Goal: Task Accomplishment & Management: Use online tool/utility

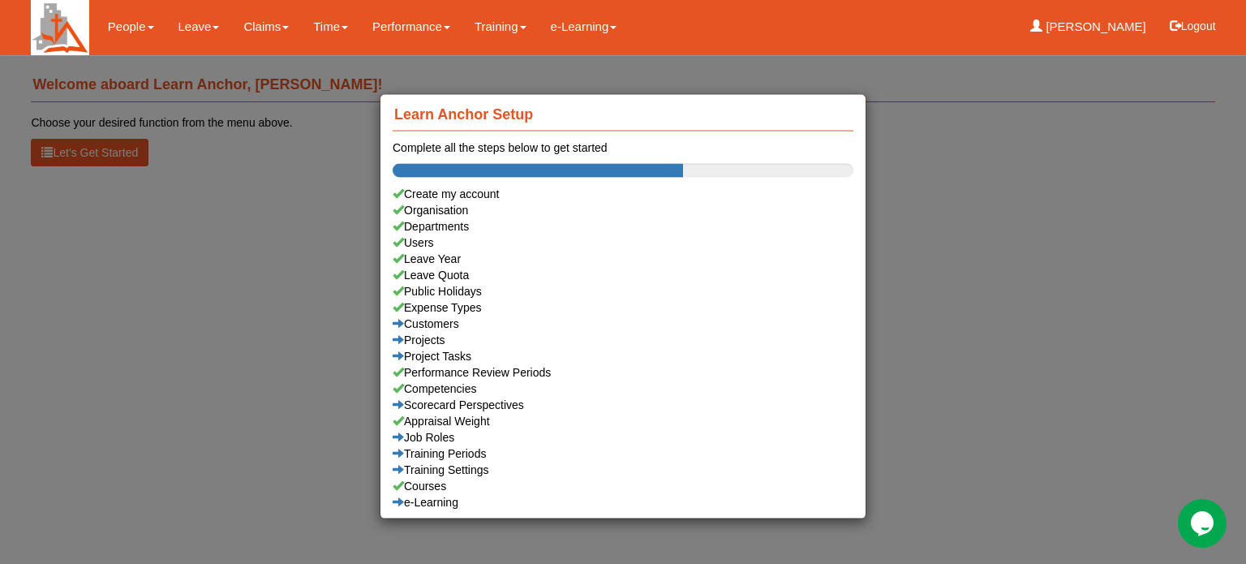
click at [193, 28] on div "Learn Anchor Setup Complete all the steps below to get started Create my accoun…" at bounding box center [623, 282] width 1246 height 564
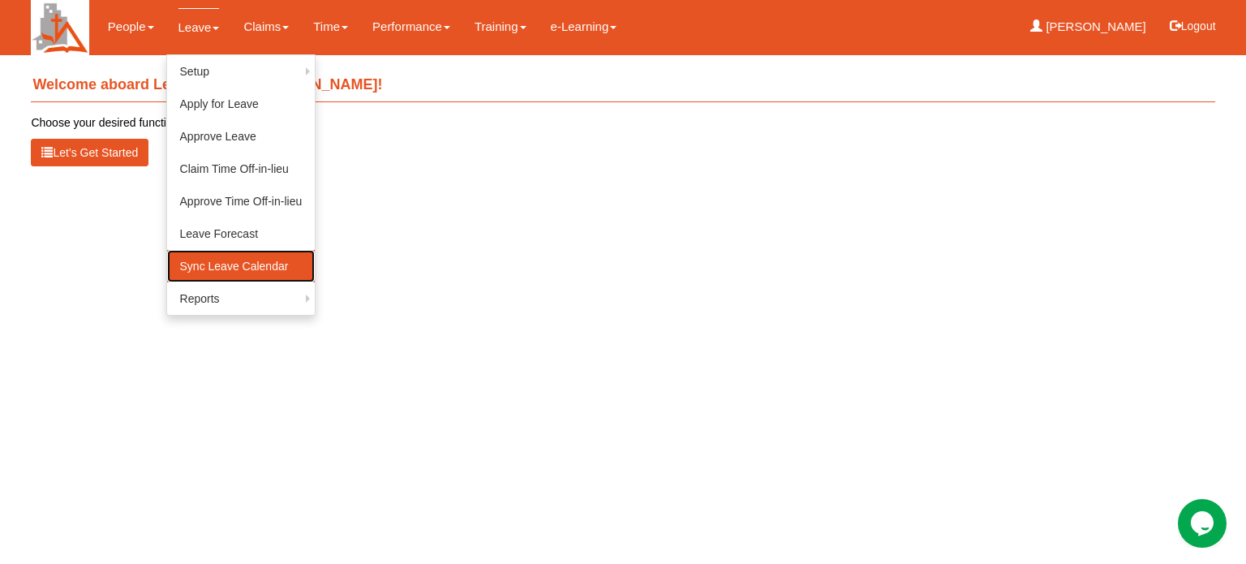
click at [217, 266] on link "Sync Leave Calendar" at bounding box center [241, 266] width 148 height 32
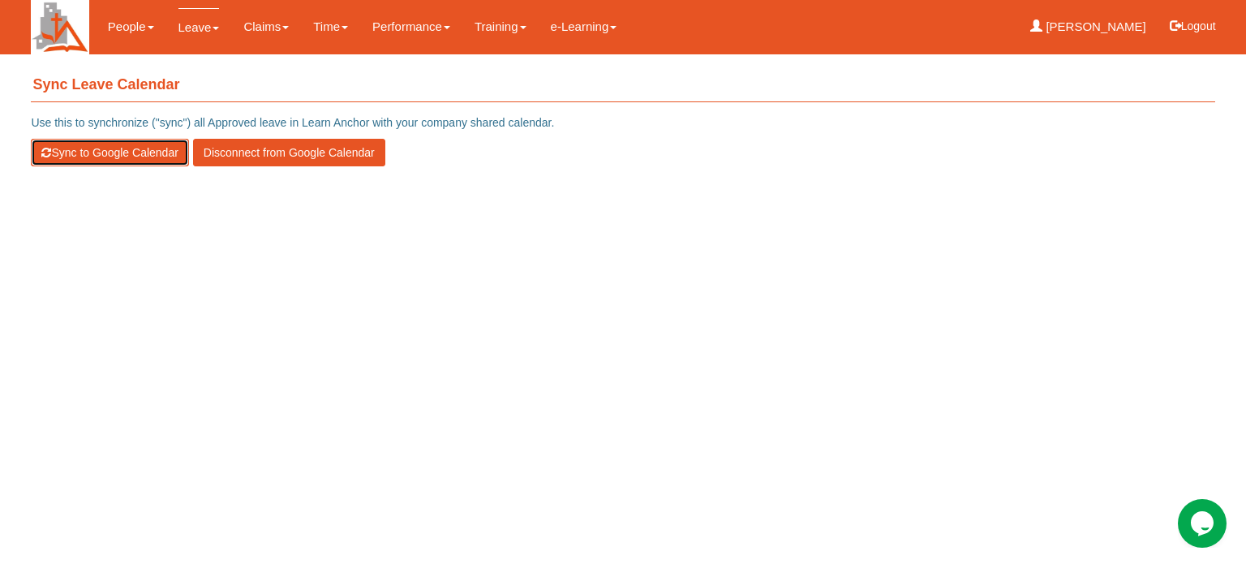
click at [83, 151] on button "Sync to Google Calendar" at bounding box center [109, 153] width 157 height 28
